Goal: Check status: Check status

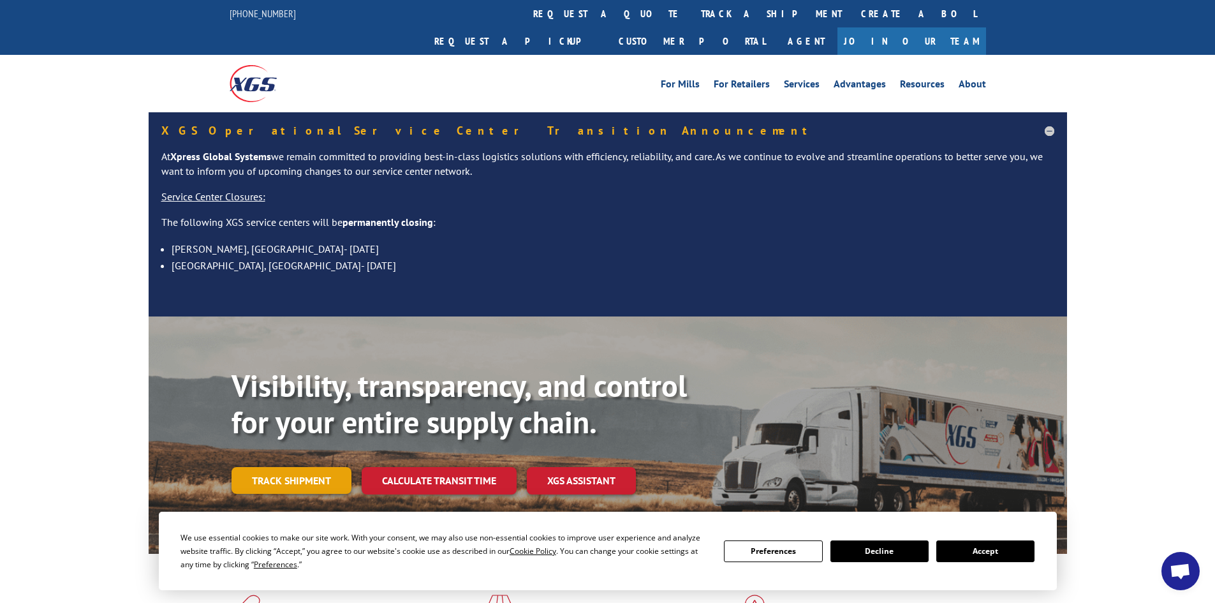
click at [271, 467] on link "Track shipment" at bounding box center [292, 480] width 120 height 27
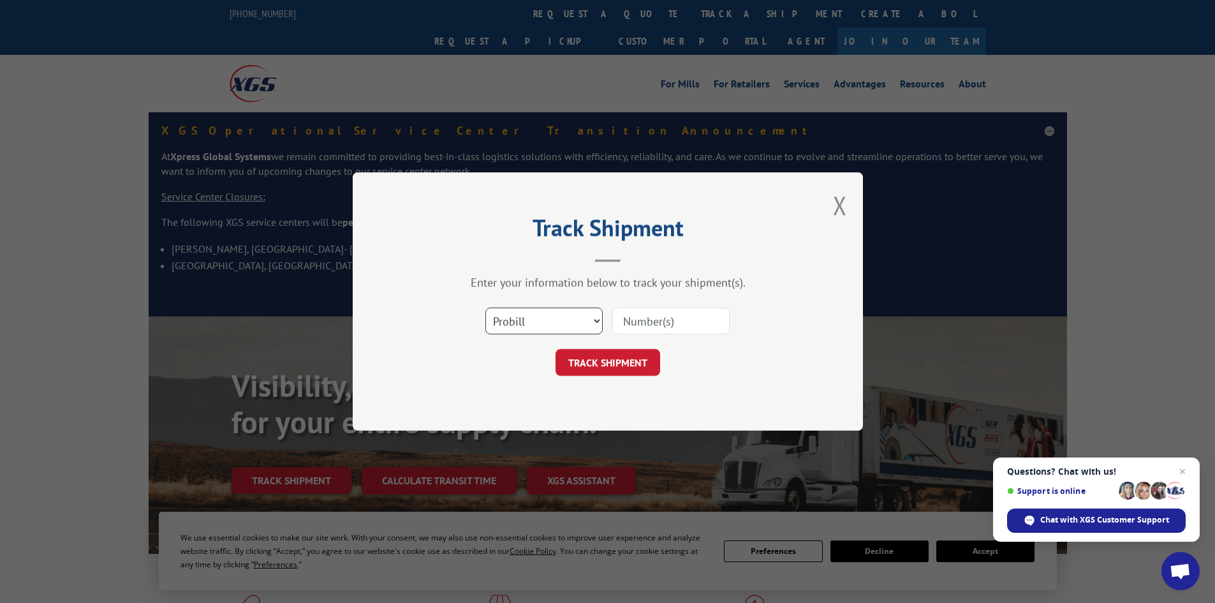
click at [566, 321] on select "Select category... Probill BOL PO" at bounding box center [543, 320] width 117 height 27
select select "bol"
click at [485, 307] on select "Select category... Probill BOL PO" at bounding box center [543, 320] width 117 height 27
click at [706, 321] on input at bounding box center [670, 320] width 117 height 27
paste input "5126277"
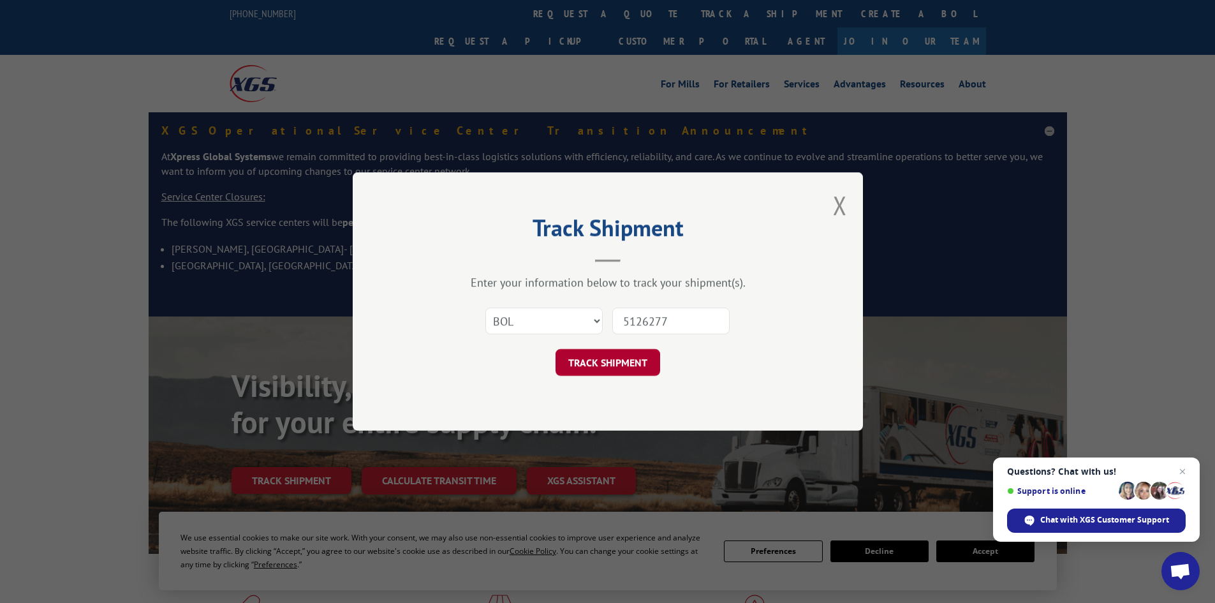
type input "5126277"
click at [614, 355] on button "TRACK SHIPMENT" at bounding box center [607, 362] width 105 height 27
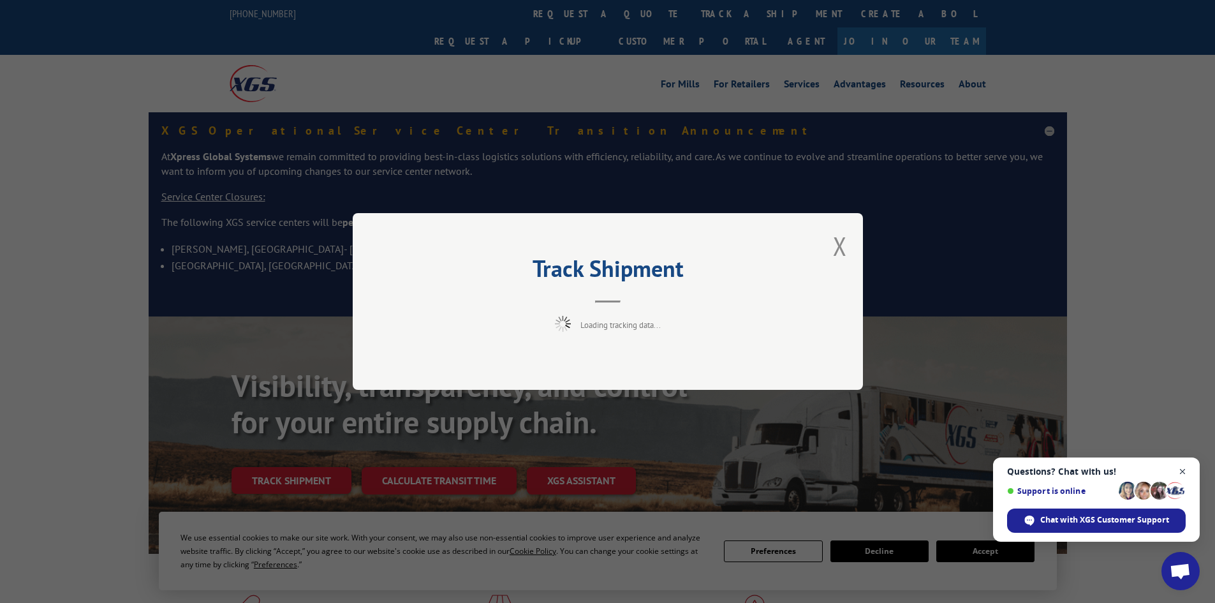
click at [1182, 473] on span "Open chat" at bounding box center [1183, 472] width 16 height 16
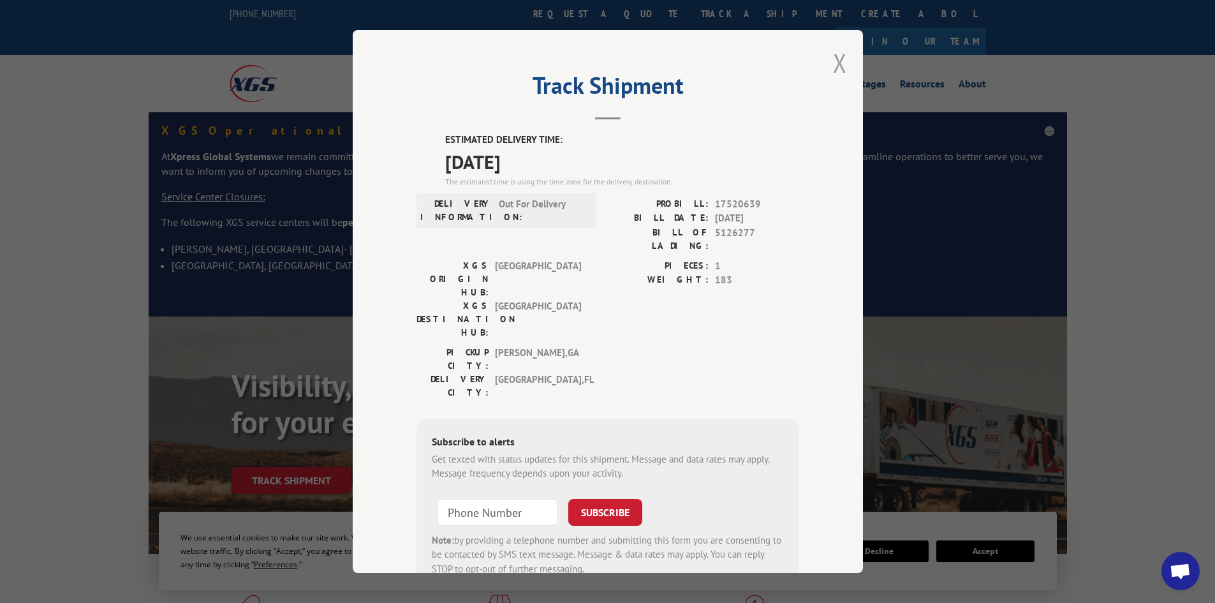
click at [833, 65] on button "Close modal" at bounding box center [840, 63] width 14 height 34
